Goal: Task Accomplishment & Management: Use online tool/utility

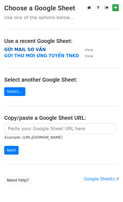
click at [25, 50] on strong "GỬI MAIL SƠ VẤN" at bounding box center [24, 49] width 41 height 5
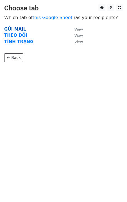
click at [19, 29] on strong "GỬI MAIL" at bounding box center [15, 29] width 22 height 5
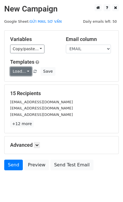
click at [24, 69] on link "Load..." at bounding box center [21, 71] width 22 height 9
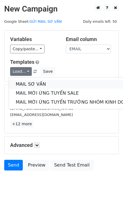
click at [31, 84] on link "MAIL SƠ VẤN" at bounding box center [75, 84] width 132 height 9
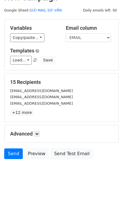
scroll to position [16, 0]
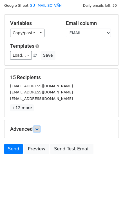
click at [38, 129] on icon at bounding box center [36, 129] width 3 height 3
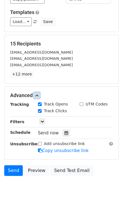
scroll to position [71, 0]
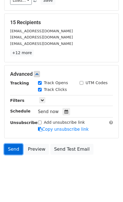
click at [11, 147] on link "Send" at bounding box center [13, 149] width 19 height 11
